Goal: Navigation & Orientation: Find specific page/section

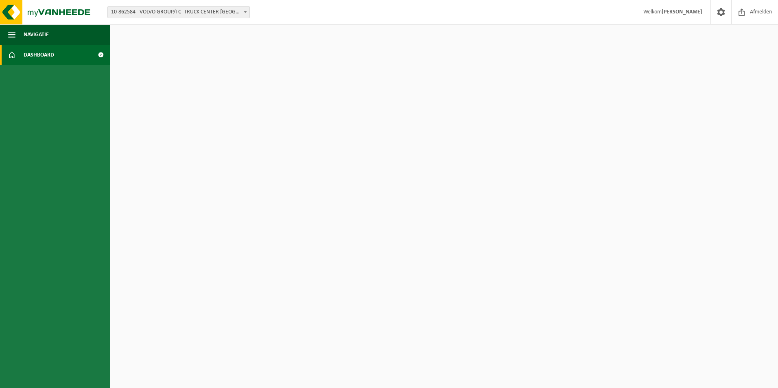
click at [34, 54] on span "Dashboard" at bounding box center [39, 55] width 31 height 20
click at [74, 35] on button "Navigatie" at bounding box center [55, 34] width 110 height 20
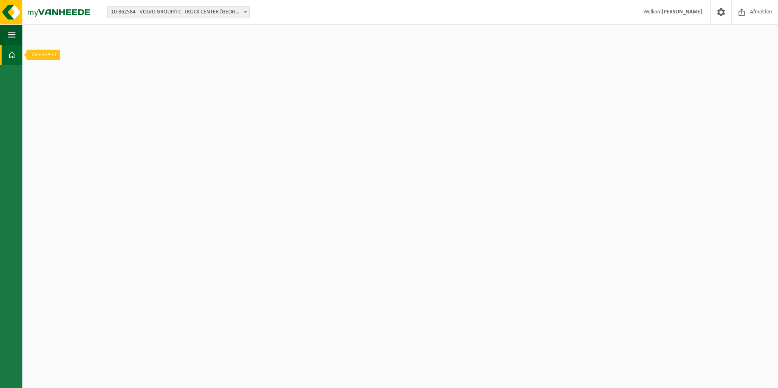
click at [6, 55] on link "Dashboard" at bounding box center [11, 55] width 22 height 20
drag, startPoint x: 10, startPoint y: 35, endPoint x: 6, endPoint y: 17, distance: 19.2
click at [10, 34] on span "button" at bounding box center [11, 34] width 7 height 20
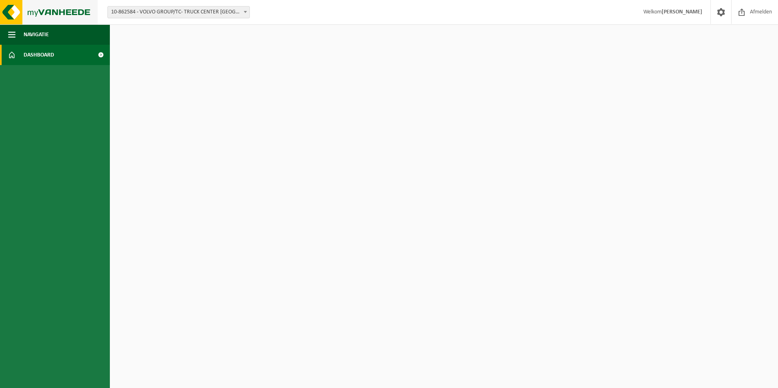
click at [7, 9] on img at bounding box center [49, 12] width 98 height 24
click at [198, 137] on html "Vestiging: 10-862584 - VOLVO GROUP/TC- TRUCK CENTER ANTWERPEN - ANTWERPEN 10-86…" at bounding box center [389, 194] width 778 height 388
click at [673, 17] on span "Welkom Agim Akifi" at bounding box center [673, 12] width 75 height 24
drag, startPoint x: 673, startPoint y: 14, endPoint x: 699, endPoint y: 11, distance: 25.5
click at [674, 14] on span "Welkom Agim Akifi" at bounding box center [673, 12] width 75 height 24
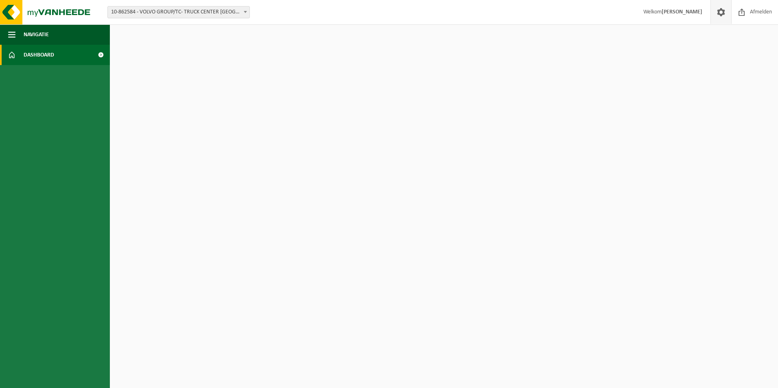
click at [718, 8] on span at bounding box center [721, 12] width 12 height 24
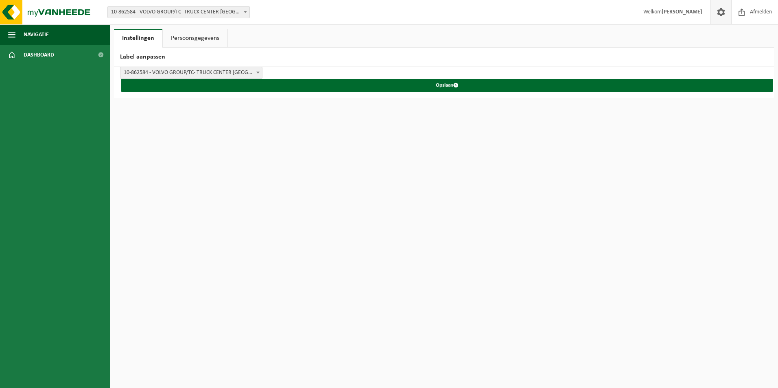
click at [415, 64] on h2 "Label aanpassen" at bounding box center [444, 57] width 660 height 19
click at [40, 57] on span "Dashboard" at bounding box center [39, 55] width 31 height 20
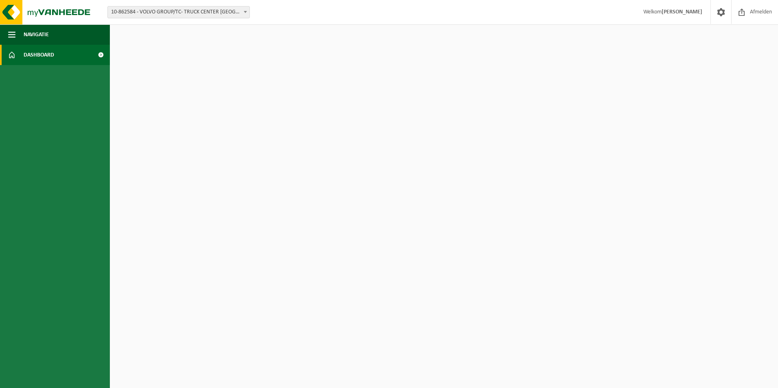
click at [45, 55] on span "Dashboard" at bounding box center [39, 55] width 31 height 20
click at [244, 13] on b at bounding box center [245, 12] width 3 height 2
drag, startPoint x: 55, startPoint y: 37, endPoint x: 43, endPoint y: 36, distance: 12.2
click at [54, 37] on button "Navigatie" at bounding box center [55, 34] width 110 height 20
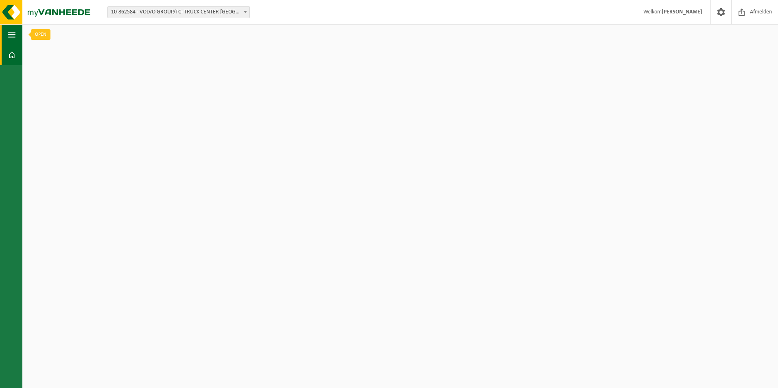
click at [7, 35] on button "Navigatie" at bounding box center [11, 34] width 22 height 20
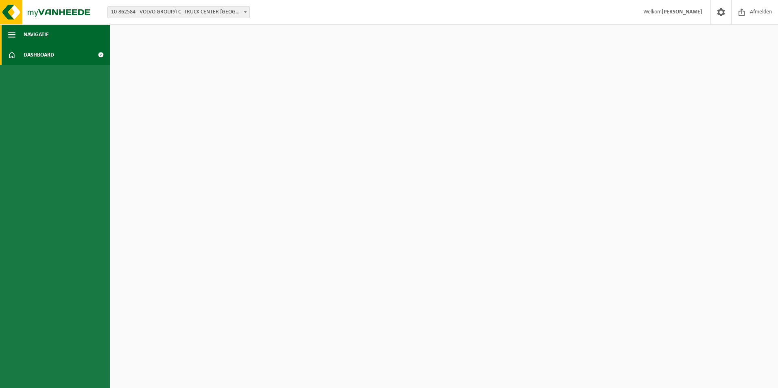
click at [9, 35] on span "button" at bounding box center [11, 34] width 7 height 20
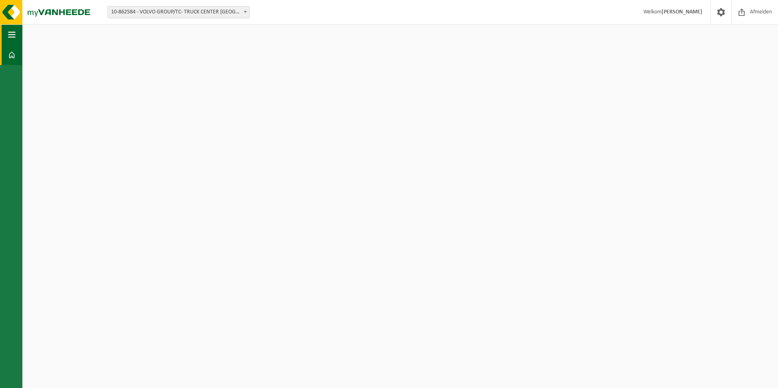
click at [9, 35] on span "button" at bounding box center [11, 34] width 7 height 20
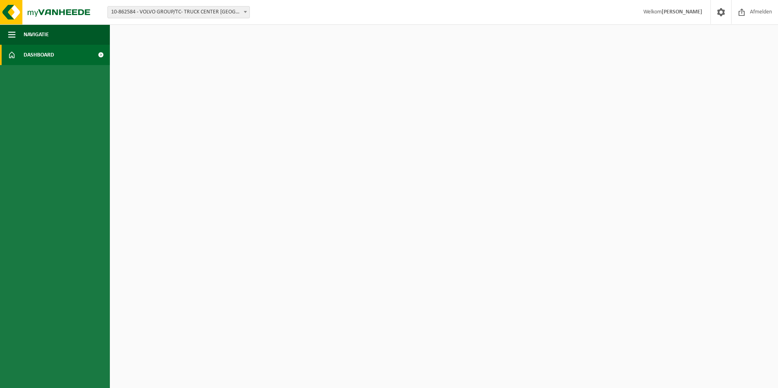
click at [237, 142] on html "Vestiging: 10-862584 - VOLVO GROUP/TC- TRUCK CENTER [GEOGRAPHIC_DATA] - [GEOGRA…" at bounding box center [389, 194] width 778 height 388
